Goal: Task Accomplishment & Management: Manage account settings

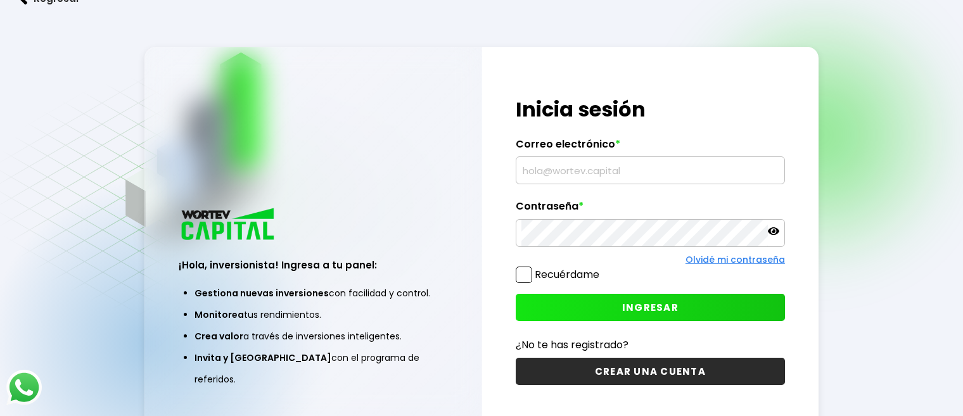
click at [547, 173] on input "text" at bounding box center [650, 170] width 258 height 27
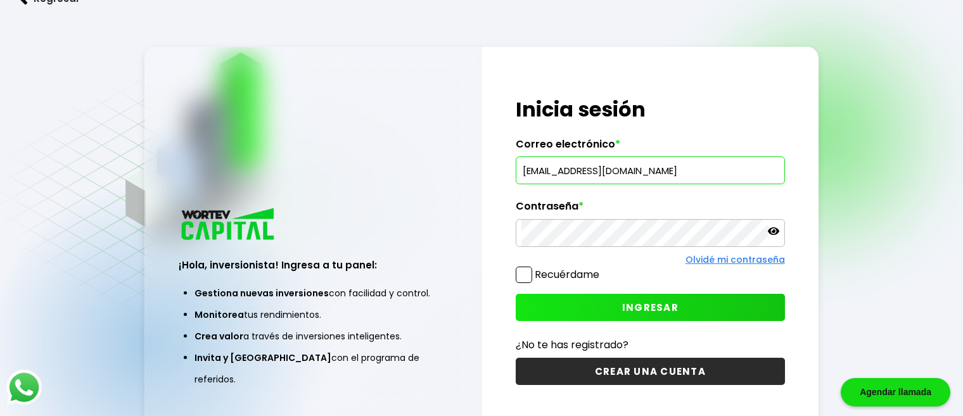
type input "[EMAIL_ADDRESS][DOMAIN_NAME]"
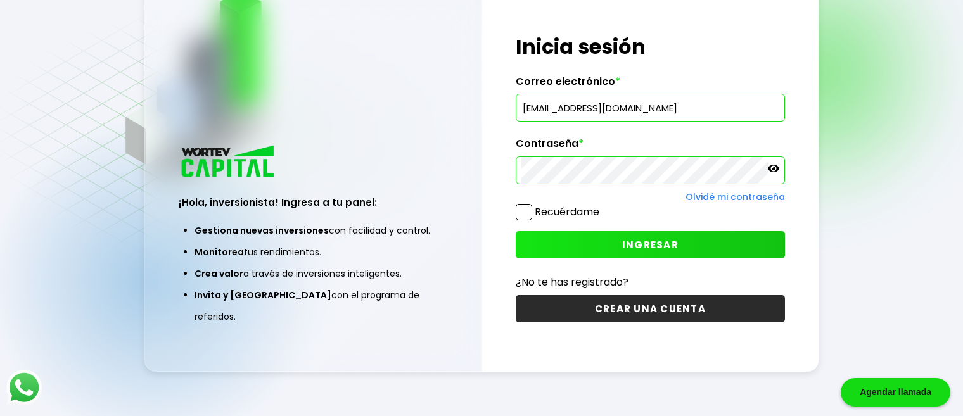
scroll to position [63, 0]
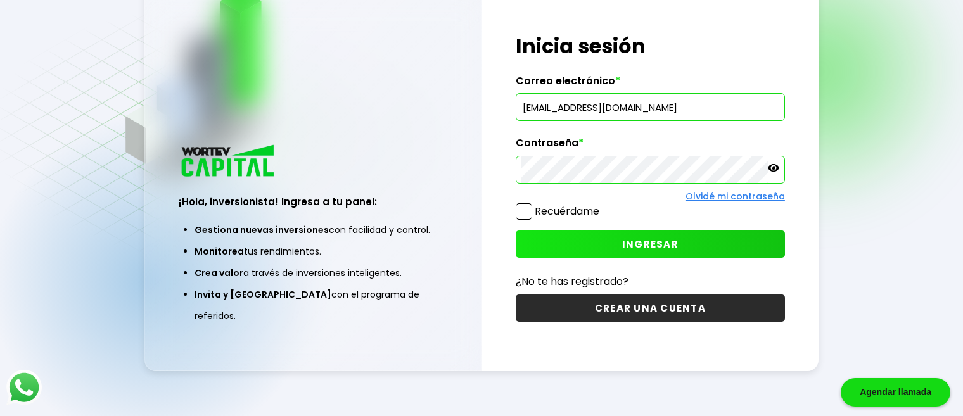
click at [625, 240] on span "INGRESAR" at bounding box center [650, 244] width 56 height 13
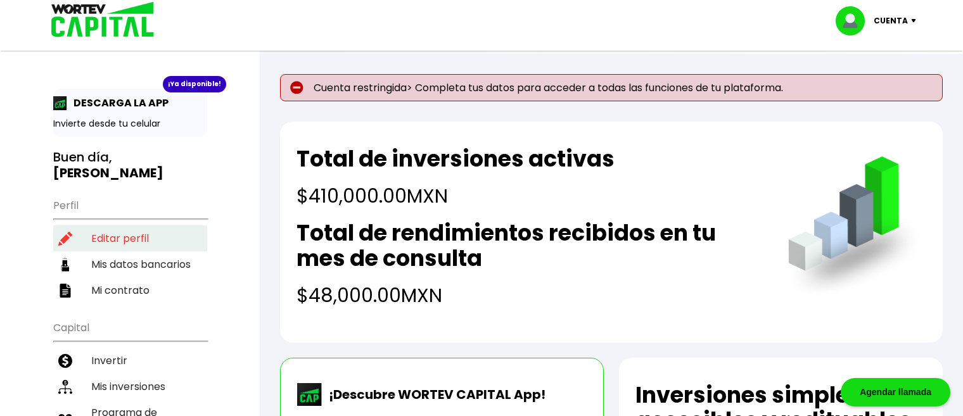
click at [144, 226] on li "Editar perfil" at bounding box center [130, 239] width 154 height 26
select select "Hombre"
select select "Licenciatura"
select select "MX"
select select "Banamex"
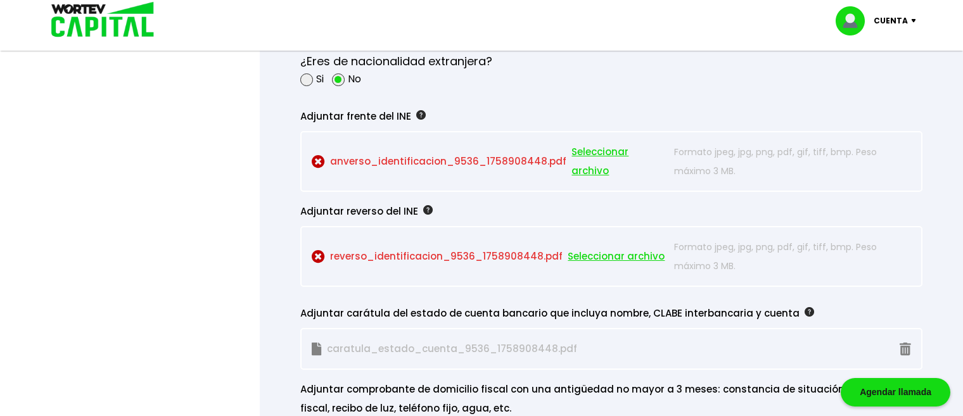
scroll to position [1140, 0]
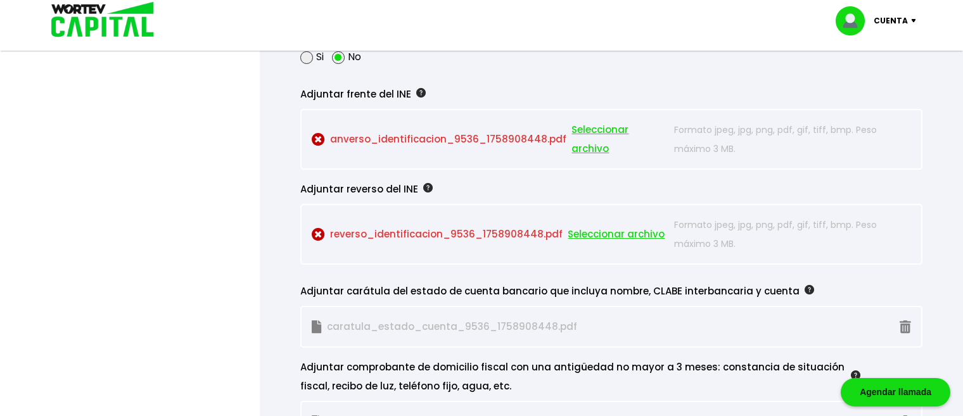
click at [647, 138] on span "Seleccionar archivo" at bounding box center [619, 139] width 96 height 38
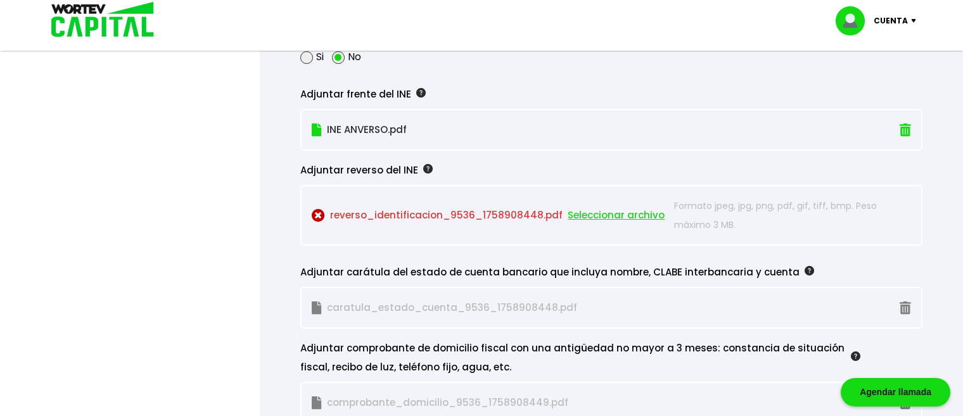
click at [613, 214] on span "Seleccionar archivo" at bounding box center [616, 215] width 97 height 19
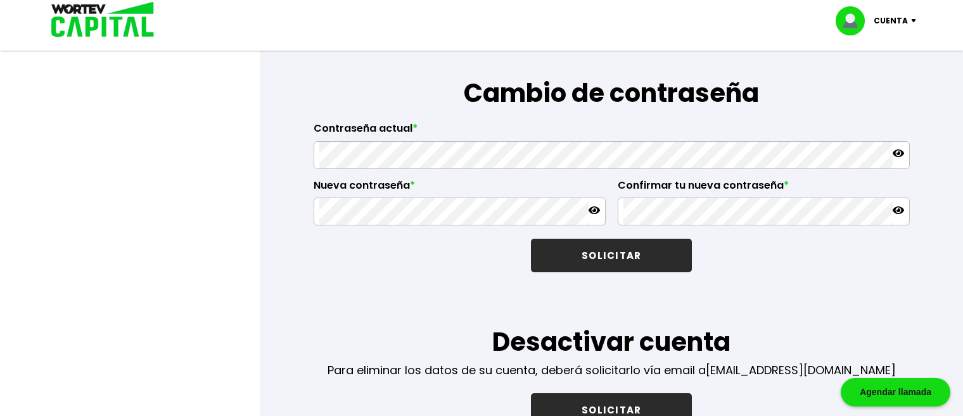
scroll to position [1946, 0]
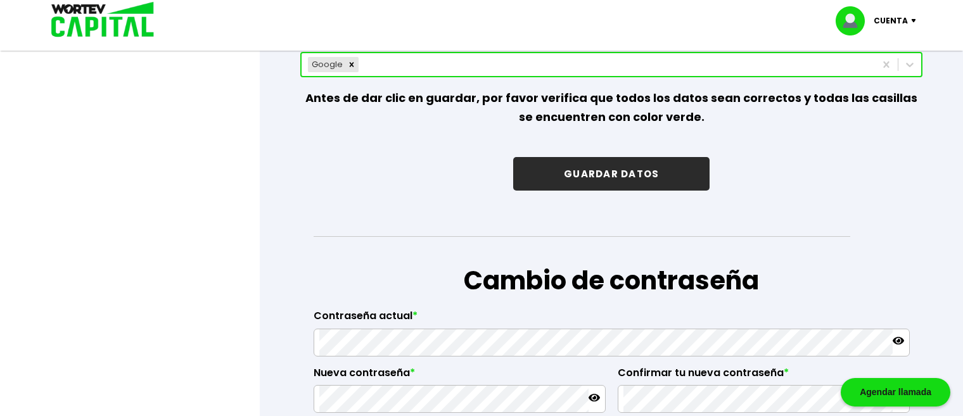
click at [636, 178] on button "GUARDAR DATOS" at bounding box center [611, 174] width 196 height 34
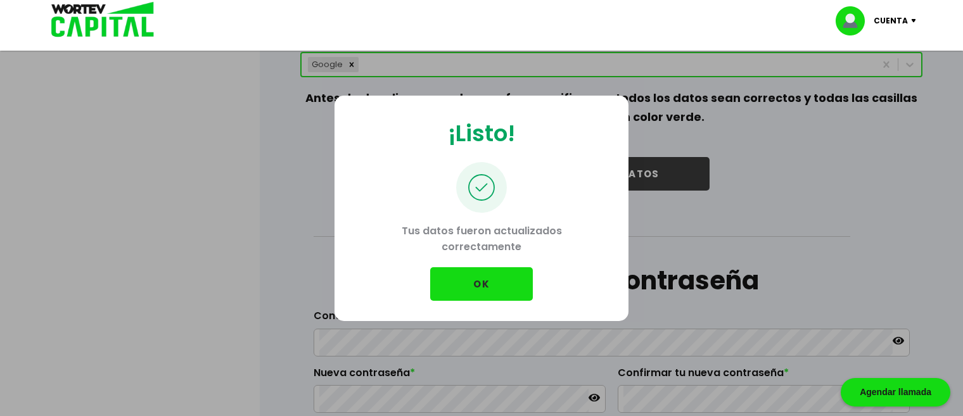
click at [492, 285] on button "OK" at bounding box center [481, 284] width 103 height 34
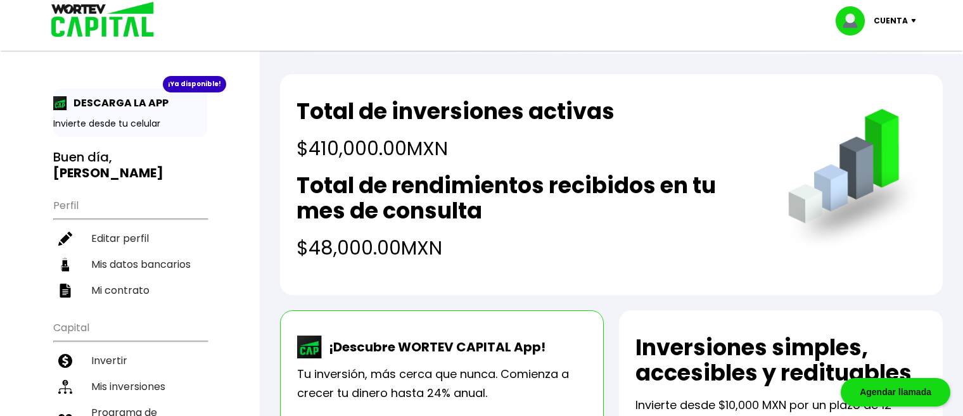
click at [910, 23] on div "Cuenta" at bounding box center [880, 20] width 89 height 29
click at [878, 84] on li "Cerrar sesión" at bounding box center [877, 85] width 101 height 26
